Goal: Transaction & Acquisition: Purchase product/service

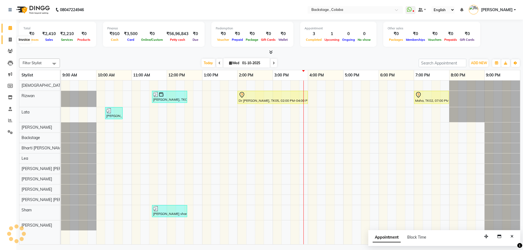
click at [11, 40] on icon at bounding box center [10, 40] width 3 height 4
select select "service"
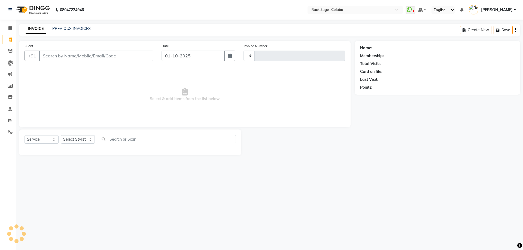
type input "2245"
select select "5451"
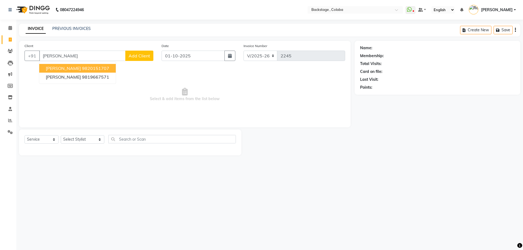
click at [51, 69] on span "Eliza Dsouza" at bounding box center [63, 68] width 35 height 5
type input "9820151707"
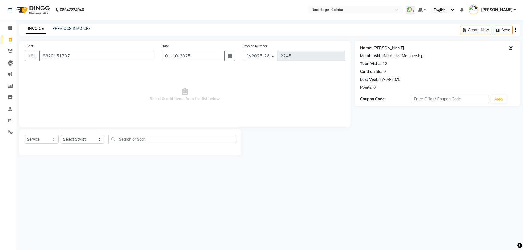
click at [390, 47] on link "Eliza Dsouza" at bounding box center [388, 48] width 30 height 6
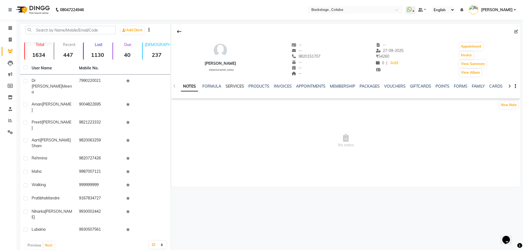
click at [233, 86] on link "SERVICES" at bounding box center [234, 86] width 19 height 5
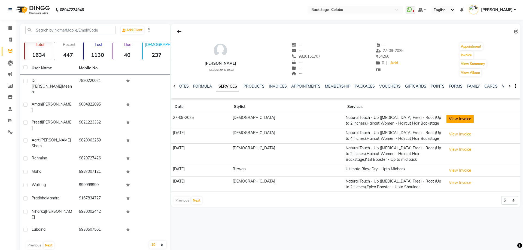
click at [446, 119] on button "View Invoice" at bounding box center [459, 119] width 27 height 8
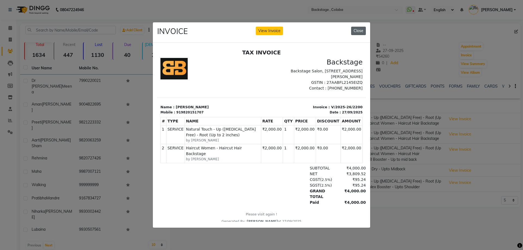
click at [360, 30] on button "Close" at bounding box center [358, 31] width 15 height 8
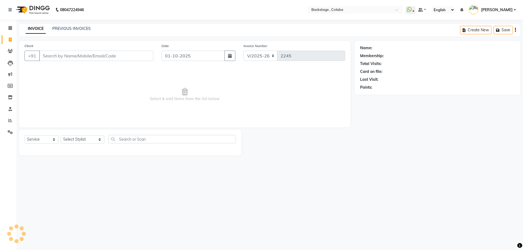
select select "5451"
select select "service"
click at [63, 59] on input "Client" at bounding box center [96, 56] width 114 height 10
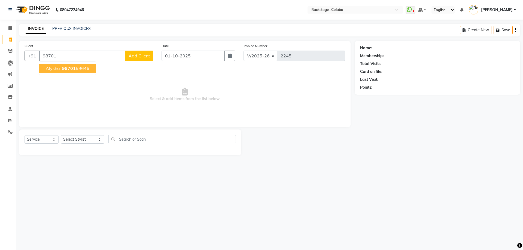
click at [72, 68] on span "98701" at bounding box center [69, 68] width 14 height 5
type input "9870159646"
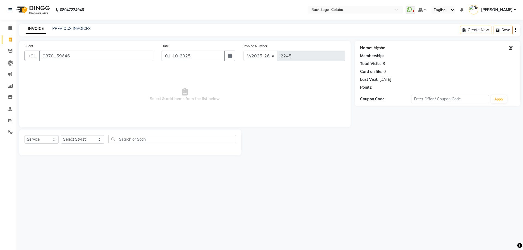
click at [383, 47] on link "Alysha" at bounding box center [379, 48] width 12 height 6
drag, startPoint x: 73, startPoint y: 140, endPoint x: 73, endPoint y: 143, distance: 3.3
click at [73, 140] on select "Select Stylist Backstage Bharti Nitesh Gohar Jayesh Anil Karekar Kalavati Sharm…" at bounding box center [83, 139] width 44 height 8
select select "59642"
click at [61, 135] on select "Select Stylist Backstage Bharti Nitesh Gohar Jayesh Anil Karekar Kalavati Sharm…" at bounding box center [83, 139] width 44 height 8
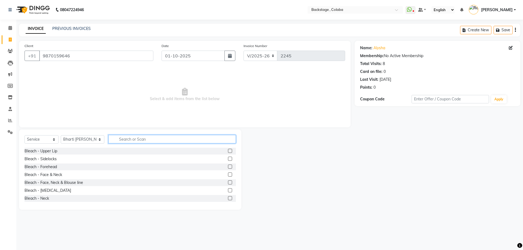
click at [116, 139] on input "text" at bounding box center [171, 139] width 127 height 8
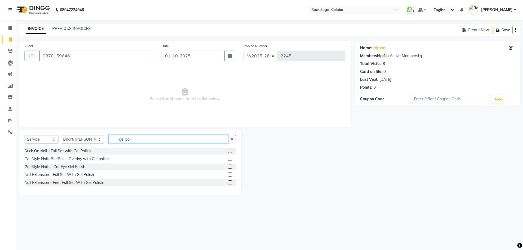
drag, startPoint x: 134, startPoint y: 139, endPoint x: 92, endPoint y: 141, distance: 41.7
click at [92, 141] on div "Select Service Product Membership Package Voucher Prepaid Gift Card Select Styl…" at bounding box center [129, 141] width 211 height 13
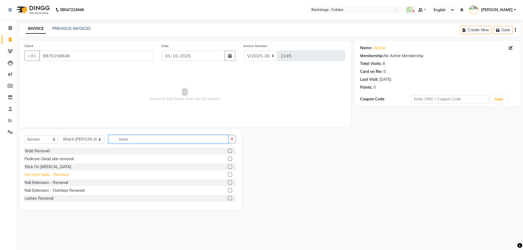
type input "remo"
click at [56, 176] on div "Gel Style Nails - Removal" at bounding box center [46, 175] width 44 height 6
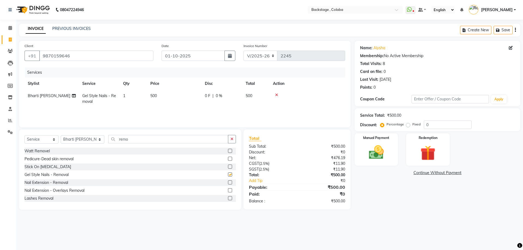
checkbox input "false"
click at [185, 90] on td "500" at bounding box center [174, 99] width 54 height 18
select select "59642"
drag, startPoint x: 172, startPoint y: 97, endPoint x: 179, endPoint y: 97, distance: 6.3
click at [176, 97] on tr "Backstage Bharti Nitesh Gohar Jayesh Anil Karekar Kalavati Sharma Kalindi Joshi…" at bounding box center [184, 101] width 320 height 23
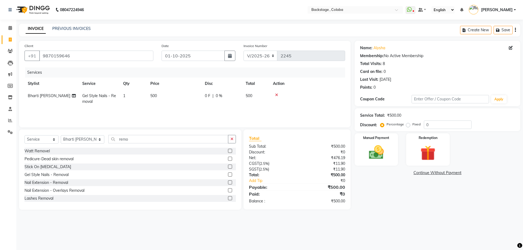
click at [190, 97] on td "500" at bounding box center [174, 99] width 54 height 18
select select "59642"
click at [190, 97] on input "500" at bounding box center [200, 97] width 48 height 8
type input "550"
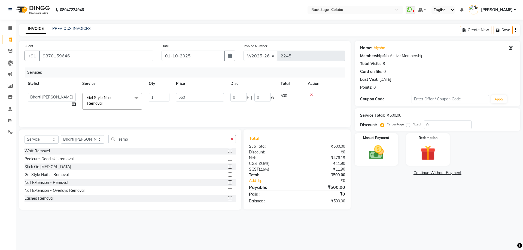
click at [424, 212] on main "INVOICE PREVIOUS INVOICES Create New Save Client +91 9870159646 Date 01-10-2025…" at bounding box center [269, 121] width 506 height 194
click at [375, 148] on img at bounding box center [375, 152] width 25 height 18
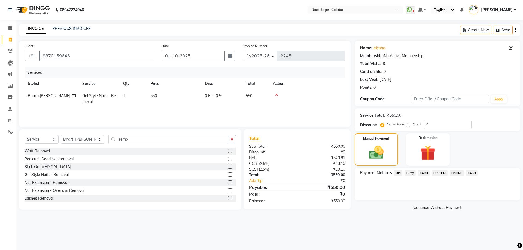
click at [472, 174] on span "CASH" at bounding box center [472, 173] width 12 height 6
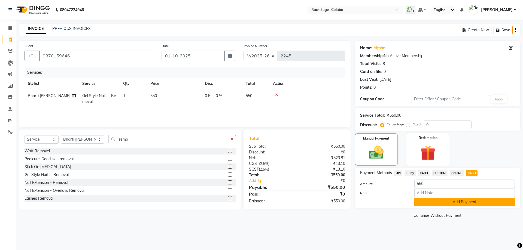
click at [461, 204] on button "Add Payment" at bounding box center [464, 202] width 100 height 8
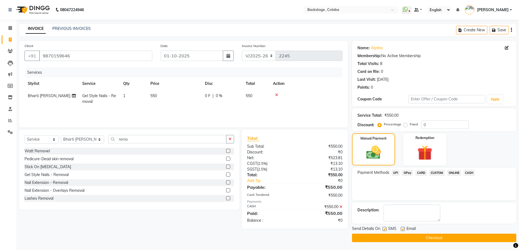
scroll to position [0, 0]
click at [390, 238] on button "Checkout" at bounding box center [434, 238] width 164 height 8
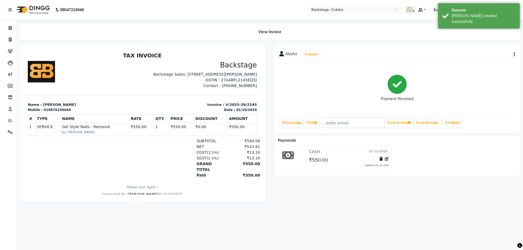
click at [515, 55] on div "Alysha Prebook Payment Received Download Print Email Invoice Send Message Feedb…" at bounding box center [397, 89] width 246 height 89
click at [300, 185] on div "Alysha Prebook Payment Received Download Print Email Invoice Send Message Feedb…" at bounding box center [396, 123] width 254 height 157
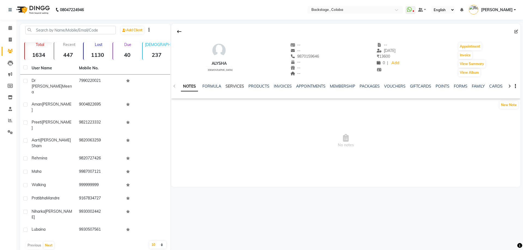
click at [240, 87] on link "SERVICES" at bounding box center [234, 86] width 19 height 5
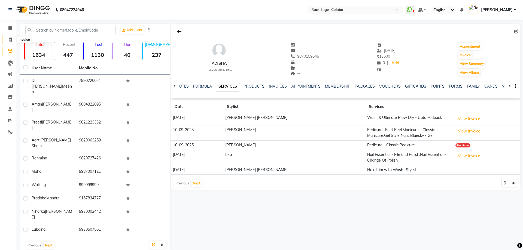
click at [9, 39] on icon at bounding box center [10, 40] width 3 height 4
select select "service"
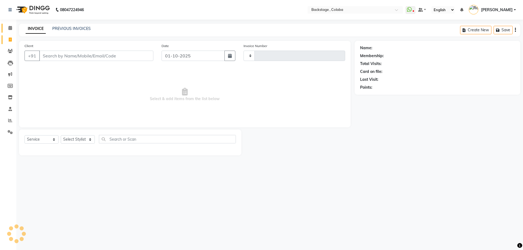
type input "2246"
select select "5451"
click at [8, 29] on span at bounding box center [10, 28] width 10 height 6
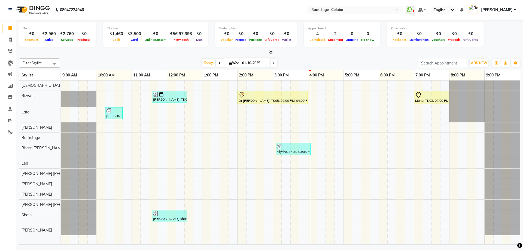
click at [238, 63] on span "Wed" at bounding box center [234, 63] width 13 height 4
select select "10"
select select "2025"
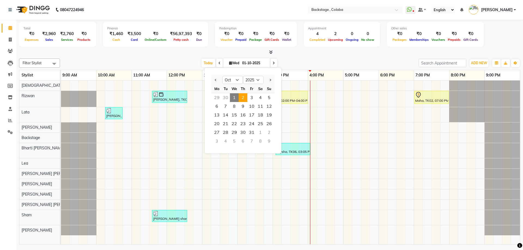
click at [240, 97] on span "2" at bounding box center [242, 97] width 9 height 9
type input "02-10-2025"
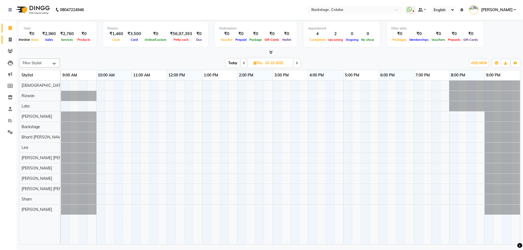
click at [12, 41] on icon at bounding box center [10, 40] width 3 height 4
select select "service"
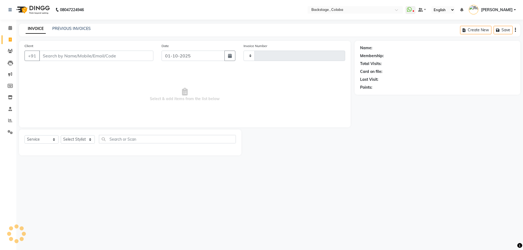
type input "2246"
select select "5451"
click at [97, 53] on input "9963396353" at bounding box center [82, 56] width 86 height 10
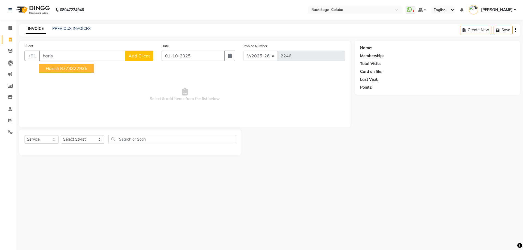
click at [83, 71] on button "Harish 8778322935" at bounding box center [66, 68] width 55 height 9
type input "8778322935"
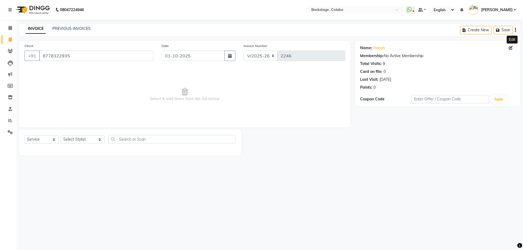
click at [509, 49] on icon at bounding box center [510, 48] width 4 height 4
select select "male"
select select
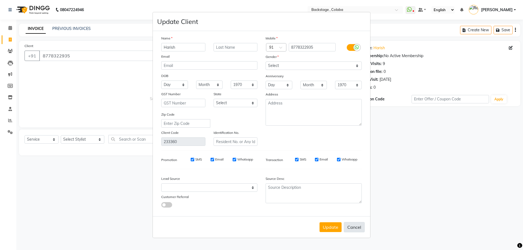
click at [350, 225] on button "Cancel" at bounding box center [353, 227] width 21 height 10
select select
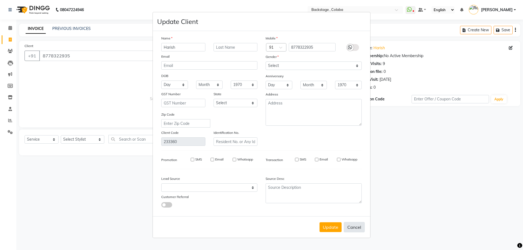
select select
checkbox input "false"
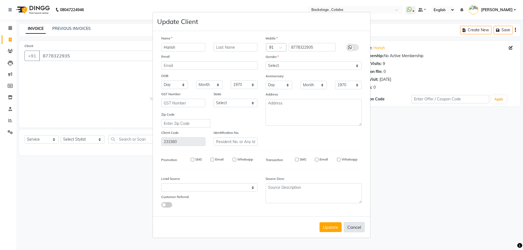
checkbox input "false"
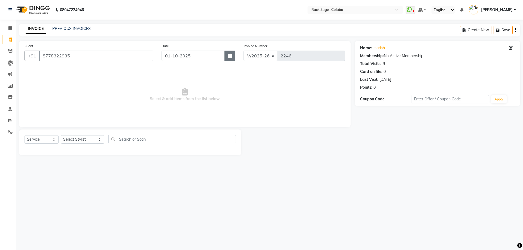
click at [232, 54] on button "button" at bounding box center [229, 56] width 11 height 10
select select "10"
select select "2025"
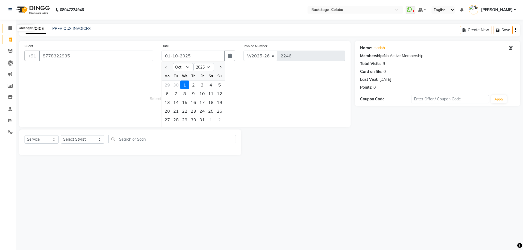
click at [11, 28] on icon at bounding box center [10, 28] width 4 height 4
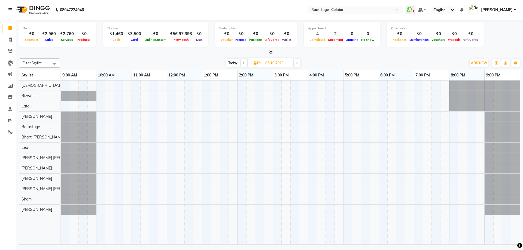
click at [416, 95] on div at bounding box center [290, 163] width 459 height 164
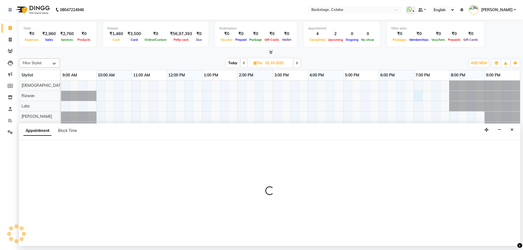
select select "36480"
select select "tentative"
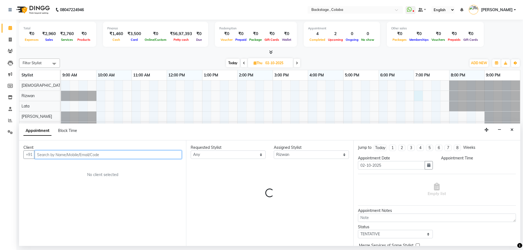
select select "1140"
paste input "9963396353"
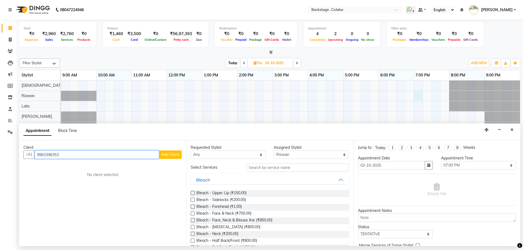
drag, startPoint x: 91, startPoint y: 157, endPoint x: 1, endPoint y: 156, distance: 89.3
click at [1, 156] on app-home "08047224946 Select Location × Backstage , Colaba WhatsApp Status ✕ Status: Disc…" at bounding box center [261, 123] width 523 height 246
click at [65, 170] on button "Harish 8778322935" at bounding box center [62, 166] width 55 height 9
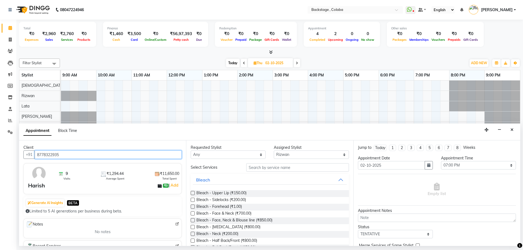
type input "8778322935"
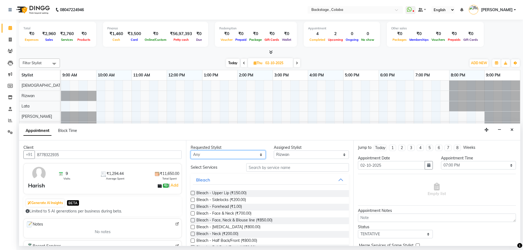
click at [209, 157] on select "Any Backstage Bharti Nitesh Gohar Jayesh Anil Karekar Kalavati Sharma Kalindi J…" at bounding box center [228, 155] width 75 height 8
select select "36480"
click at [191, 151] on select "Any Backstage Bharti Nitesh Gohar Jayesh Anil Karekar Kalavati Sharma Kalindi J…" at bounding box center [228, 155] width 75 height 8
click at [256, 167] on input "text" at bounding box center [297, 167] width 103 height 8
click at [273, 168] on input "text" at bounding box center [297, 167] width 103 height 8
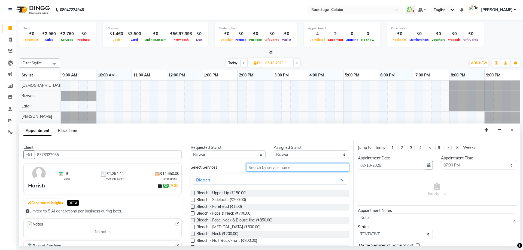
click at [273, 168] on input "text" at bounding box center [297, 167] width 103 height 8
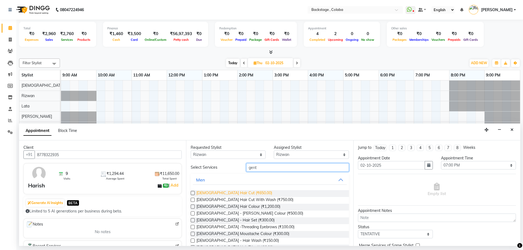
type input "gent"
click at [221, 192] on span "Gents Hair Cut (₹650.00)" at bounding box center [234, 193] width 76 height 7
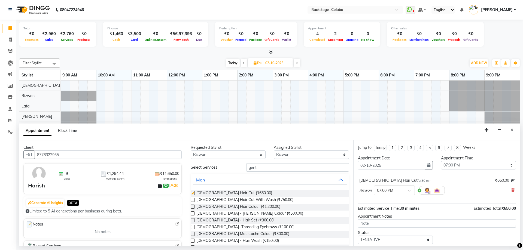
checkbox input "false"
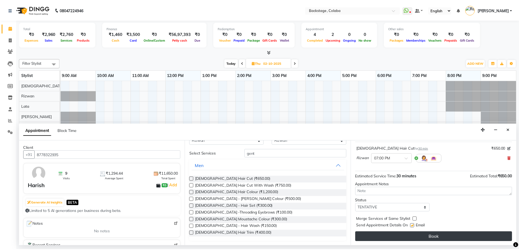
scroll to position [32, 0]
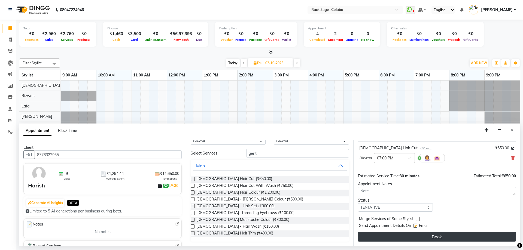
click at [399, 238] on button "Book" at bounding box center [437, 237] width 158 height 10
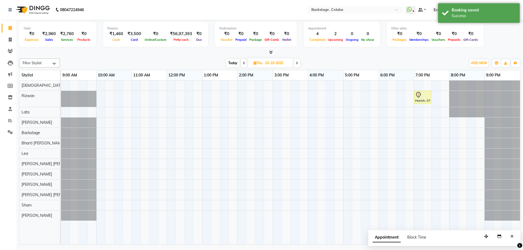
click at [233, 64] on span "Today" at bounding box center [233, 63] width 14 height 8
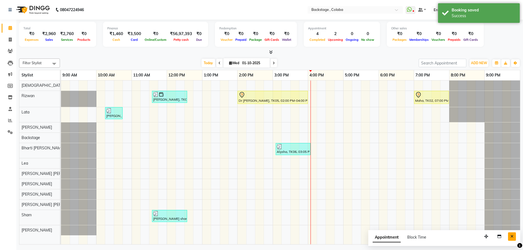
click at [510, 237] on button "Close" at bounding box center [512, 236] width 8 height 8
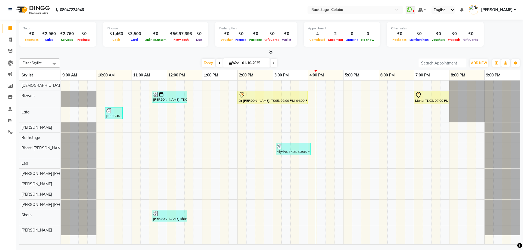
click at [272, 63] on icon at bounding box center [273, 63] width 2 height 3
type input "02-10-2025"
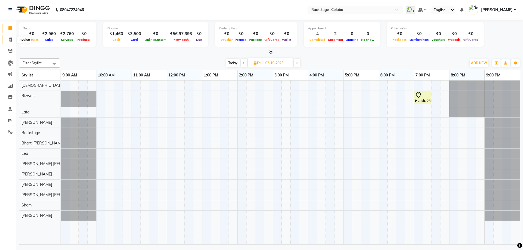
click at [10, 40] on icon at bounding box center [10, 40] width 3 height 4
select select "service"
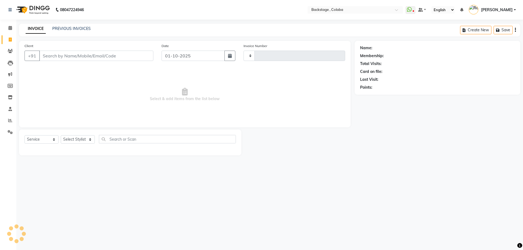
type input "2246"
select select "5451"
type input "9869109140"
click at [140, 56] on span "Add Client" at bounding box center [139, 55] width 22 height 5
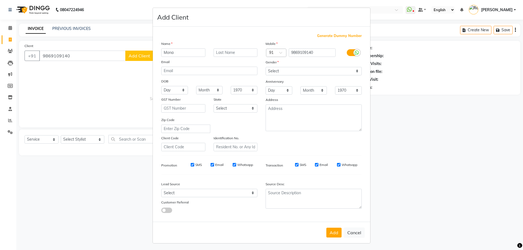
type input "Mona"
click at [235, 54] on input "text" at bounding box center [235, 52] width 44 height 8
type input "Modi"
click at [291, 73] on select "Select Male Female Other Prefer Not To Say" at bounding box center [313, 71] width 96 height 8
select select "female"
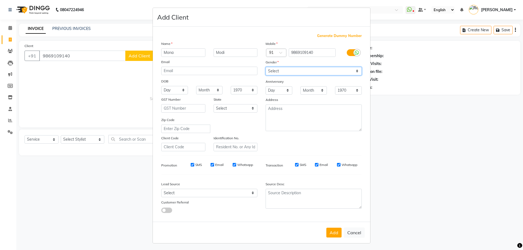
click at [265, 67] on select "Select Male Female Other Prefer Not To Say" at bounding box center [313, 71] width 96 height 8
click at [331, 233] on button "Add" at bounding box center [333, 233] width 15 height 10
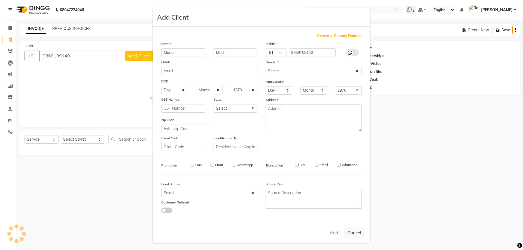
select select
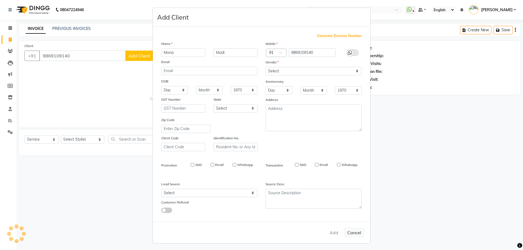
select select
checkbox input "false"
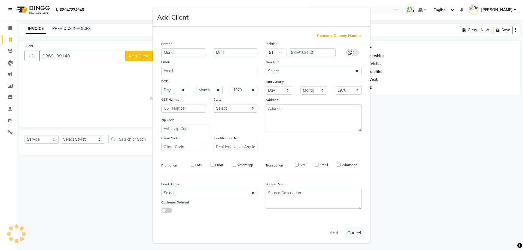
checkbox input "false"
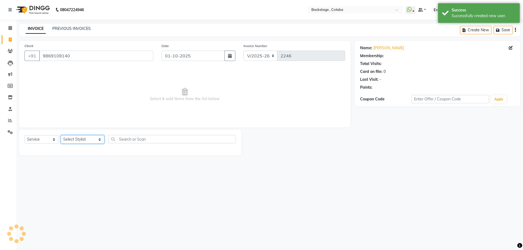
click at [84, 140] on select "Select Stylist Backstage Bharti Nitesh Gohar Jayesh Anil Karekar Kalavati Sharm…" at bounding box center [83, 139] width 44 height 8
select select "83246"
click at [61, 135] on select "Select Stylist Backstage Bharti Nitesh Gohar Jayesh Anil Karekar Kalavati Sharm…" at bounding box center [83, 139] width 44 height 8
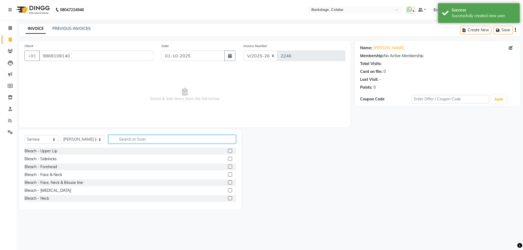
click at [119, 141] on input "text" at bounding box center [171, 139] width 127 height 8
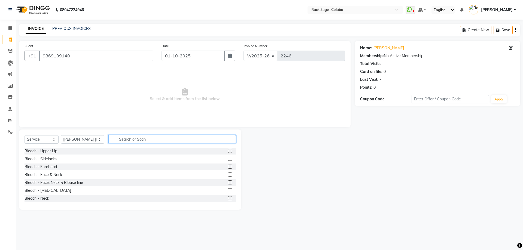
click at [124, 142] on input "text" at bounding box center [171, 139] width 127 height 8
type input "thre"
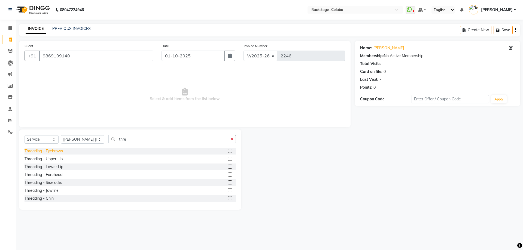
click at [56, 152] on div "Threading - Eyebrows" at bounding box center [43, 151] width 38 height 6
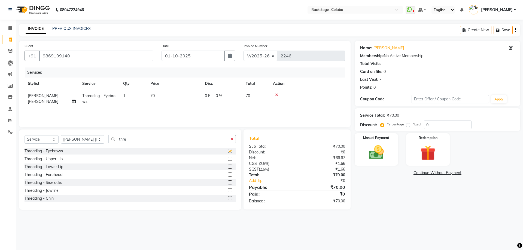
checkbox input "false"
click at [389, 158] on img at bounding box center [375, 152] width 25 height 18
click at [473, 174] on span "CASH" at bounding box center [472, 173] width 12 height 6
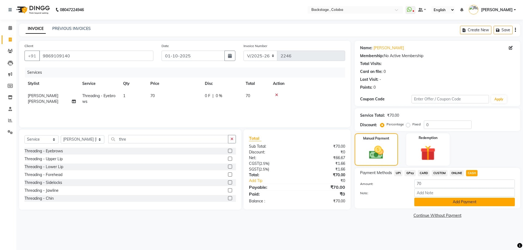
click at [438, 203] on button "Add Payment" at bounding box center [464, 202] width 100 height 8
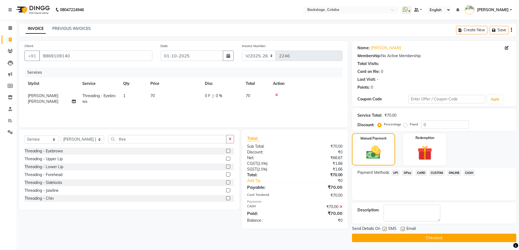
click at [58, 97] on span "Jayesh Anil Karekar" at bounding box center [43, 98] width 30 height 11
select select "83246"
drag, startPoint x: 60, startPoint y: 97, endPoint x: 47, endPoint y: 101, distance: 13.7
click at [50, 96] on select "Backstage Bharti Nitesh Gohar Jayesh Anil Karekar Kalavati Sharma Kalindi Joshi…" at bounding box center [52, 97] width 48 height 8
select select "59642"
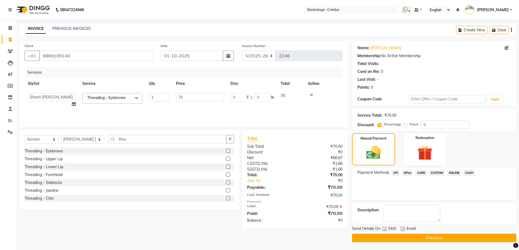
click at [339, 238] on div "Client +91 9869109140 Date 01-10-2025 Invoice Number V/2025 V/2025-26 2246 Serv…" at bounding box center [183, 141] width 337 height 201
click at [425, 238] on button "Checkout" at bounding box center [434, 238] width 164 height 8
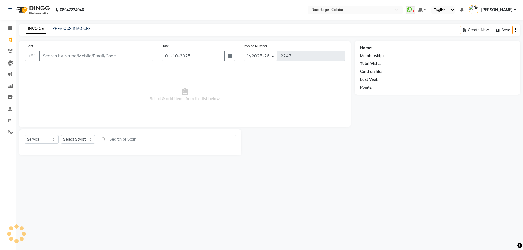
select select "5451"
select select "service"
drag, startPoint x: 56, startPoint y: 57, endPoint x: 47, endPoint y: 55, distance: 9.4
click at [56, 57] on input "Client" at bounding box center [96, 56] width 114 height 10
click at [48, 54] on input "Client" at bounding box center [96, 56] width 114 height 10
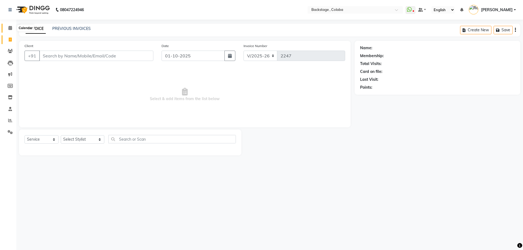
click at [10, 29] on icon at bounding box center [10, 28] width 4 height 4
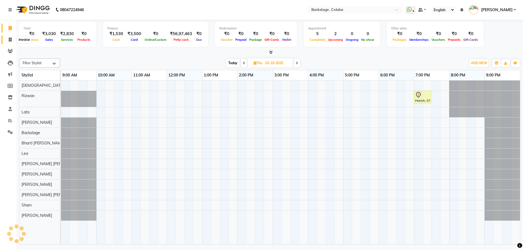
click at [10, 40] on icon at bounding box center [10, 40] width 3 height 4
select select "service"
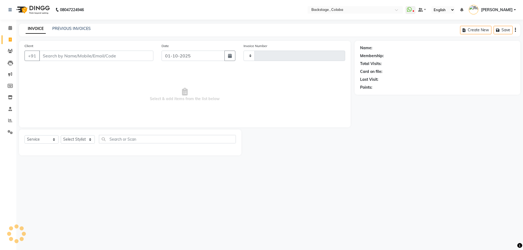
type input "2247"
select select "5451"
click at [11, 40] on icon at bounding box center [10, 40] width 3 height 4
select select "service"
click at [53, 56] on input "Client" at bounding box center [96, 56] width 114 height 10
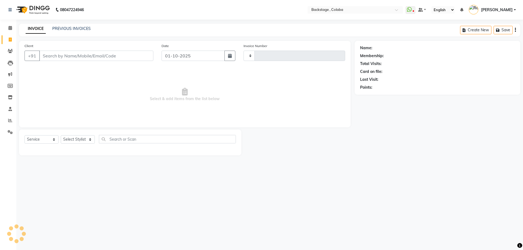
type input "2247"
select select "5451"
click at [11, 29] on icon at bounding box center [10, 28] width 4 height 4
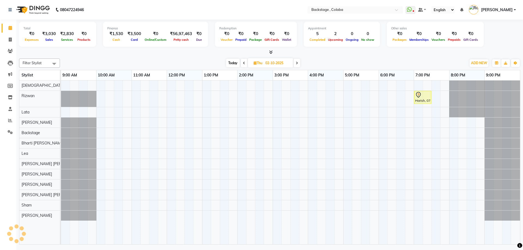
click at [232, 63] on span "Today" at bounding box center [233, 63] width 14 height 8
type input "01-10-2025"
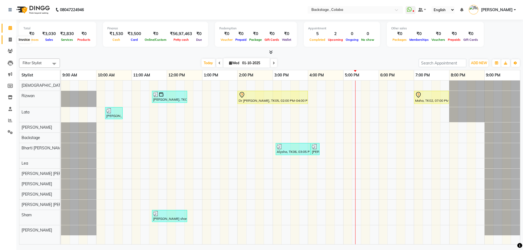
click at [11, 38] on icon at bounding box center [10, 40] width 3 height 4
select select "service"
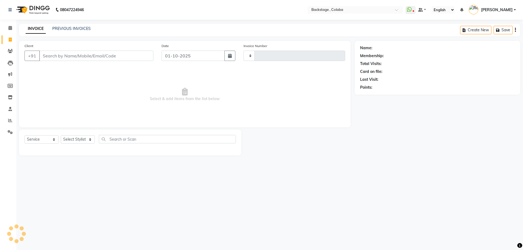
type input "2247"
select select "5451"
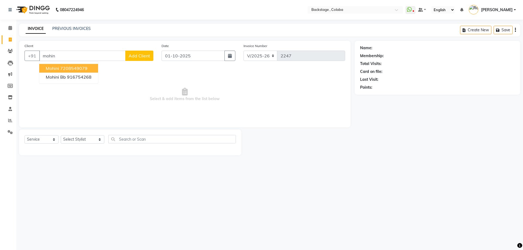
click at [63, 66] on ngb-highlight "7208549079" at bounding box center [73, 68] width 27 height 5
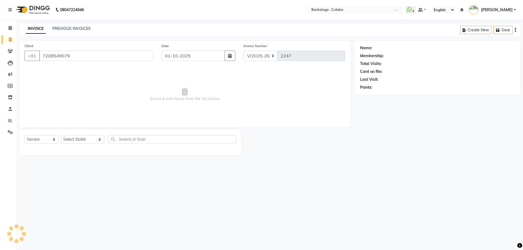
type input "7208549079"
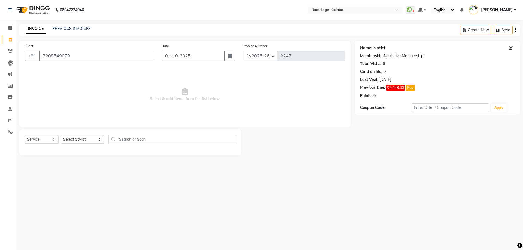
click at [380, 50] on link "Mohini" at bounding box center [378, 48] width 11 height 6
click at [77, 139] on select "Select Stylist Backstage Bharti Nitesh Gohar Jayesh Anil Karekar Kalavati Sharm…" at bounding box center [83, 139] width 44 height 8
click at [376, 47] on link "Mohini" at bounding box center [378, 48] width 11 height 6
click at [76, 140] on select "Select Stylist Backstage Bharti Nitesh Gohar Jayesh Anil Karekar Kalavati Sharm…" at bounding box center [83, 139] width 44 height 8
click at [45, 138] on select "Select Service Product Membership Package Voucher Prepaid Gift Card" at bounding box center [41, 139] width 34 height 8
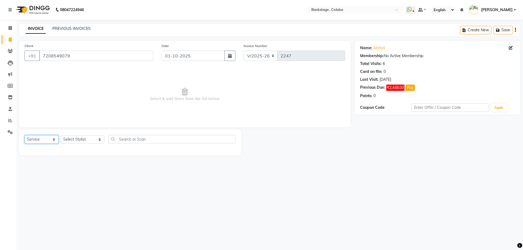
select select "product"
click at [24, 135] on select "Select Service Product Membership Package Voucher Prepaid Gift Card" at bounding box center [41, 139] width 34 height 8
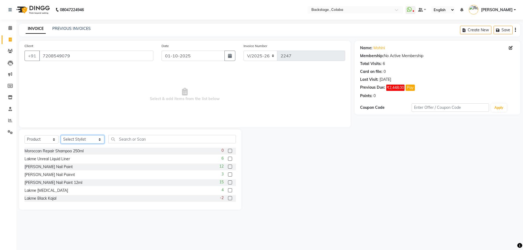
click at [72, 136] on select "Select Stylist Backstage Bharti Nitesh Gohar Jayesh Anil Karekar Kalavati Sharm…" at bounding box center [83, 139] width 44 height 8
select select "47129"
click at [61, 135] on select "Select Stylist Backstage Bharti Nitesh Gohar Jayesh Anil Karekar Kalavati Sharm…" at bounding box center [83, 139] width 44 height 8
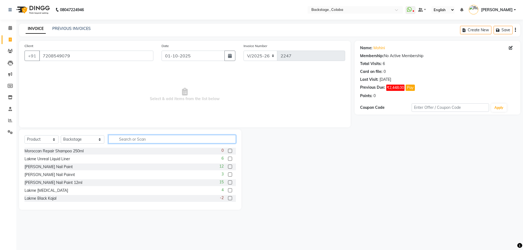
click at [118, 136] on input "text" at bounding box center [171, 139] width 127 height 8
type input "bio"
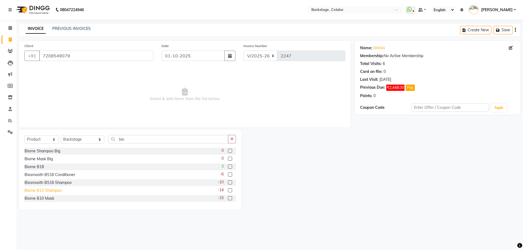
click at [43, 191] on div "Biome B12 Shampoo" at bounding box center [42, 191] width 37 height 6
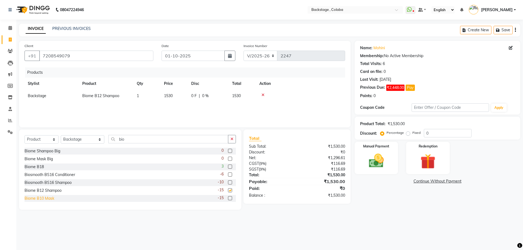
checkbox input "false"
click at [42, 197] on div "Biome B10 Mask" at bounding box center [39, 199] width 30 height 6
checkbox input "false"
click at [202, 100] on td "0 F | 0 %" at bounding box center [208, 96] width 41 height 12
drag, startPoint x: 197, startPoint y: 97, endPoint x: 188, endPoint y: 94, distance: 9.0
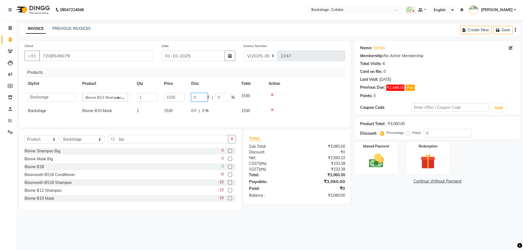
click at [188, 94] on td "0 F | 0 %" at bounding box center [213, 97] width 50 height 15
type input "198"
click at [201, 69] on div "Products" at bounding box center [187, 73] width 324 height 10
click at [195, 112] on td "0 F | 0 %" at bounding box center [208, 108] width 41 height 12
drag, startPoint x: 204, startPoint y: 109, endPoint x: 183, endPoint y: 109, distance: 20.7
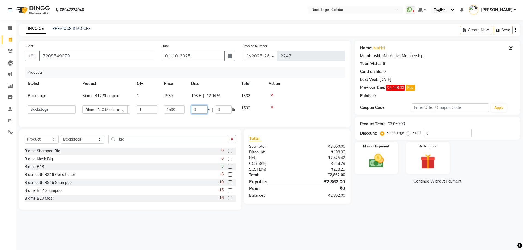
click at [183, 109] on tr "Backstage Bharti Nitesh Gohar Jayesh Anil Karekar Kalavati Sharma Kalindi Joshi…" at bounding box center [184, 109] width 320 height 15
type input "198"
click at [213, 68] on div "Products" at bounding box center [187, 73] width 324 height 10
click at [400, 212] on main "INVOICE PREVIOUS INVOICES Create New Save Client +91 7208549079 Date 01-10-2025…" at bounding box center [269, 121] width 506 height 194
click at [392, 171] on div "Manual Payment" at bounding box center [375, 157] width 45 height 33
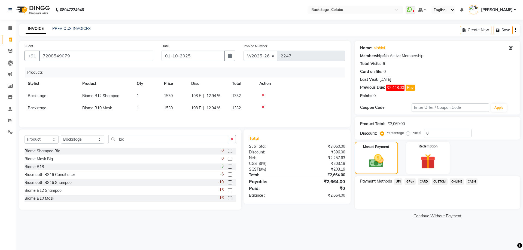
click at [472, 183] on span "CASH" at bounding box center [472, 182] width 12 height 6
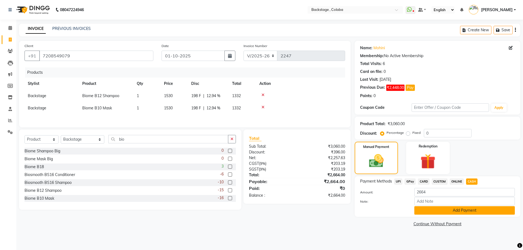
click at [455, 212] on button "Add Payment" at bounding box center [464, 210] width 100 height 8
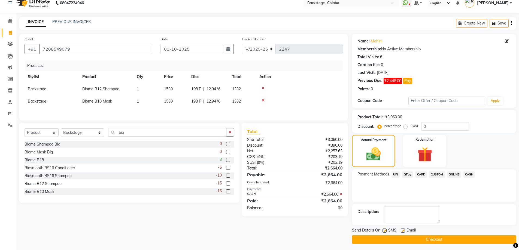
scroll to position [9, 0]
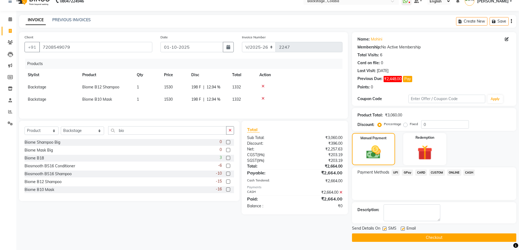
click at [385, 238] on button "Checkout" at bounding box center [434, 238] width 164 height 8
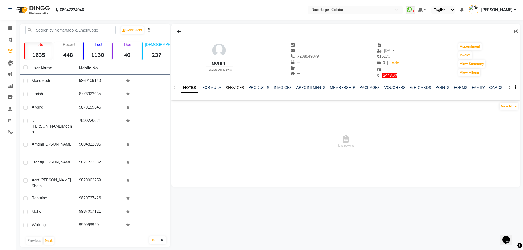
click at [234, 90] on link "SERVICES" at bounding box center [234, 87] width 19 height 5
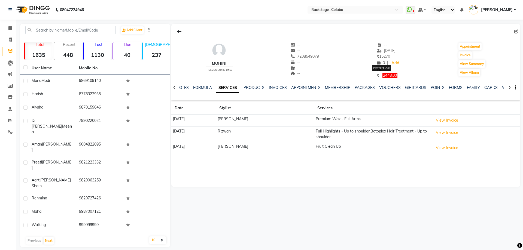
click at [383, 78] on span "2448.00" at bounding box center [389, 75] width 15 height 5
select select "1"
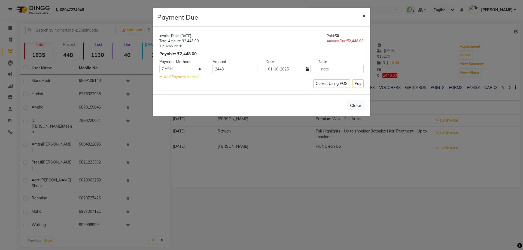
click at [363, 15] on span "×" at bounding box center [364, 15] width 4 height 8
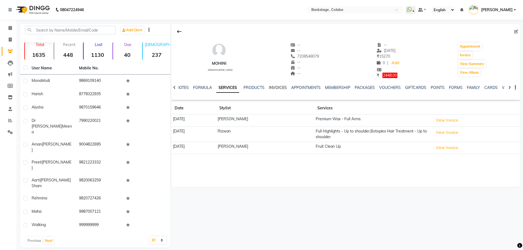
click at [277, 89] on link "INVOICES" at bounding box center [278, 87] width 18 height 5
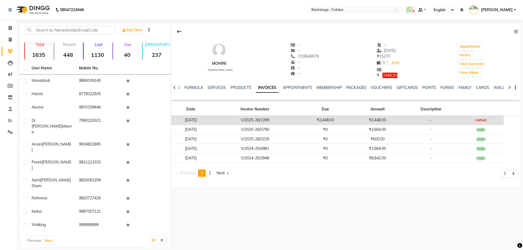
click at [472, 119] on td "UNPAID" at bounding box center [481, 120] width 46 height 10
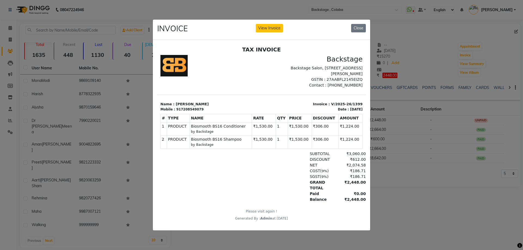
scroll to position [4, 0]
click at [362, 26] on button "Close" at bounding box center [358, 28] width 15 height 8
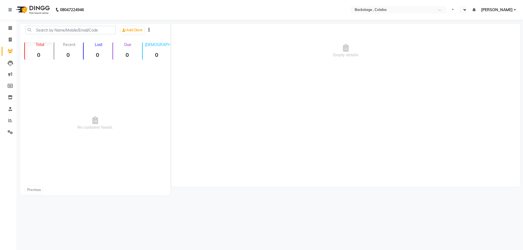
select select "en"
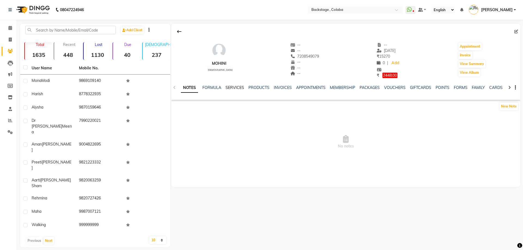
click at [239, 88] on link "SERVICES" at bounding box center [234, 87] width 19 height 5
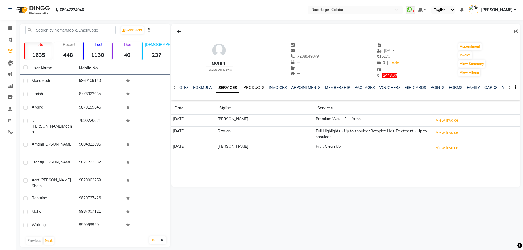
click at [255, 88] on link "PRODUCTS" at bounding box center [253, 87] width 21 height 5
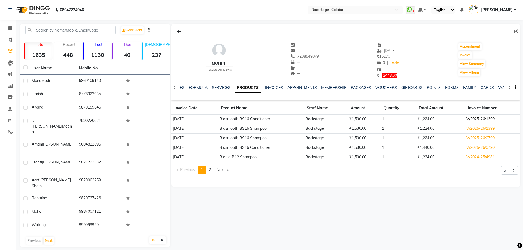
click at [474, 117] on td "V/2025-26/1399" at bounding box center [492, 119] width 56 height 10
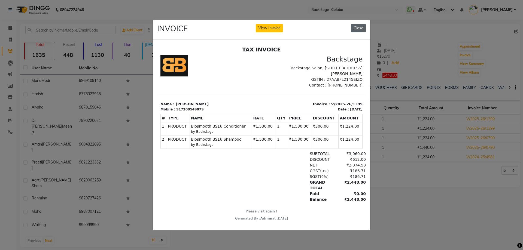
click at [362, 25] on button "Close" at bounding box center [358, 28] width 15 height 8
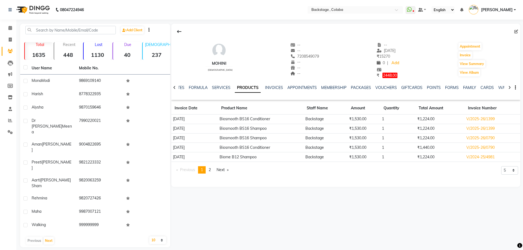
click at [238, 160] on td "Biome B12 Shampoo" at bounding box center [260, 157] width 85 height 10
click at [240, 158] on td "Biome B12 Shampoo" at bounding box center [260, 157] width 85 height 10
click at [213, 170] on link "page 2" at bounding box center [210, 169] width 8 height 7
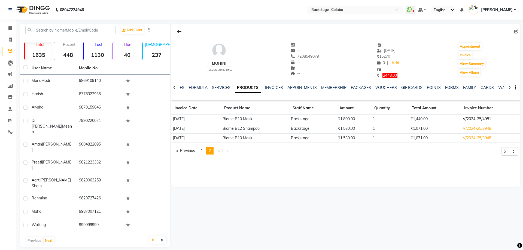
click at [465, 119] on td "V/2024-25/4981" at bounding box center [490, 119] width 59 height 10
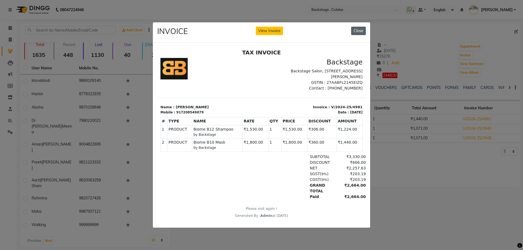
click at [356, 33] on button "Close" at bounding box center [358, 31] width 15 height 8
